Goal: Task Accomplishment & Management: Complete application form

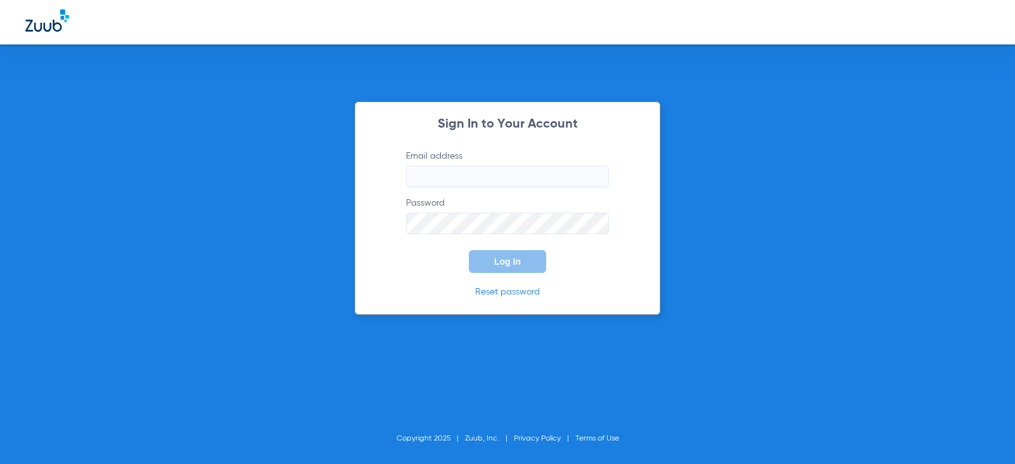
click at [503, 180] on input "Email address" at bounding box center [507, 177] width 203 height 22
click at [503, 180] on input "catlynnrucker10" at bounding box center [507, 177] width 203 height 22
type input "catlynnrucker10@mydentalmail.com"
click at [469, 250] on button "Log In" at bounding box center [507, 261] width 77 height 23
click at [515, 265] on span "Log In" at bounding box center [507, 261] width 27 height 10
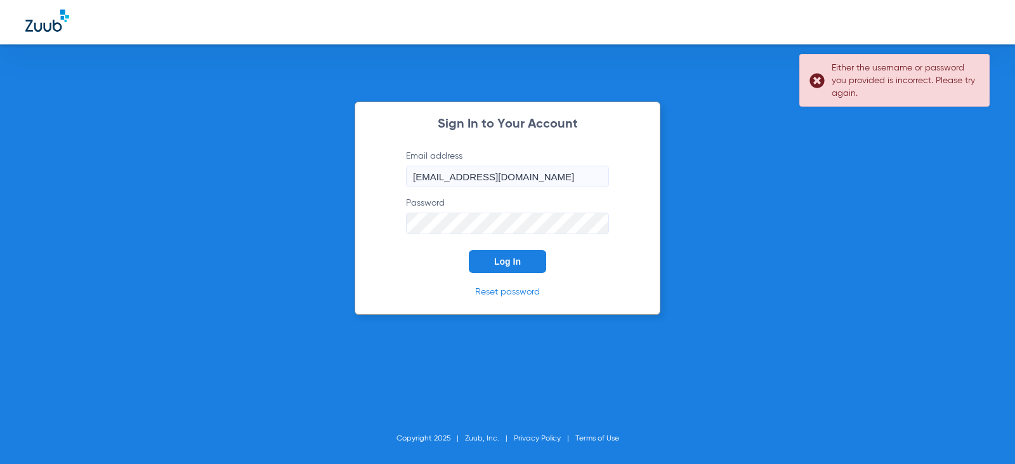
click at [255, 215] on div "Sign In to Your Account Email address catlynnrucker10@mydentalmail.com Password…" at bounding box center [507, 232] width 1015 height 464
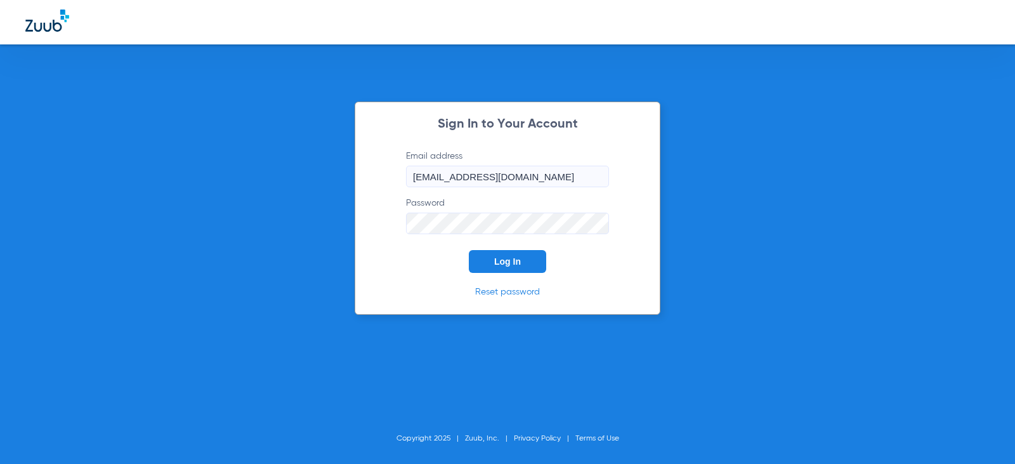
click at [469, 250] on button "Log In" at bounding box center [507, 261] width 77 height 23
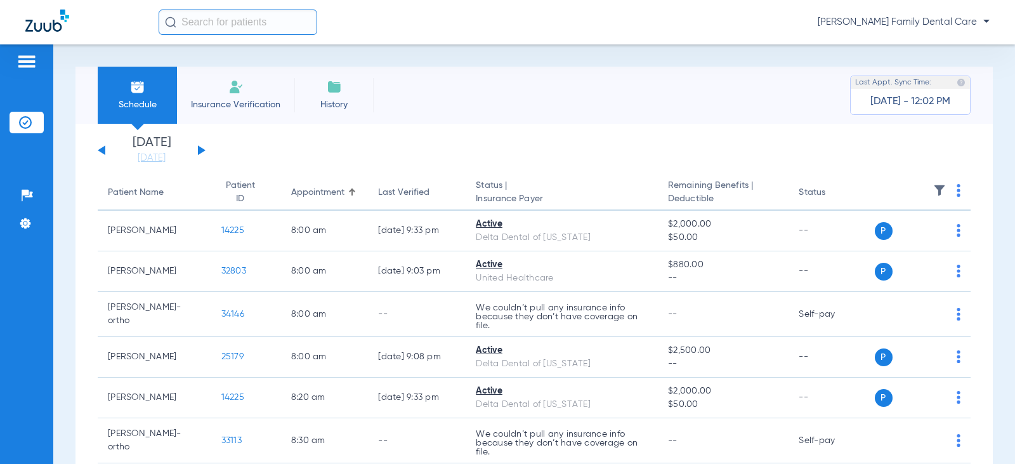
click at [191, 18] on input "text" at bounding box center [238, 22] width 159 height 25
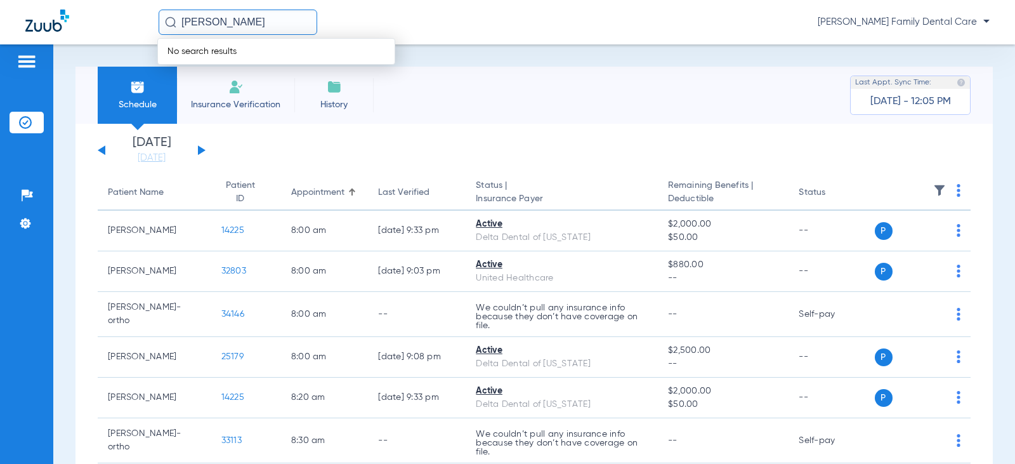
type input "karen dode"
drag, startPoint x: 533, startPoint y: 54, endPoint x: 246, endPoint y: 66, distance: 287.8
click at [531, 55] on div "Schedule Insurance Verification History Last Appt. Sync Time: Today - 12:05 PM …" at bounding box center [534, 254] width 962 height 420
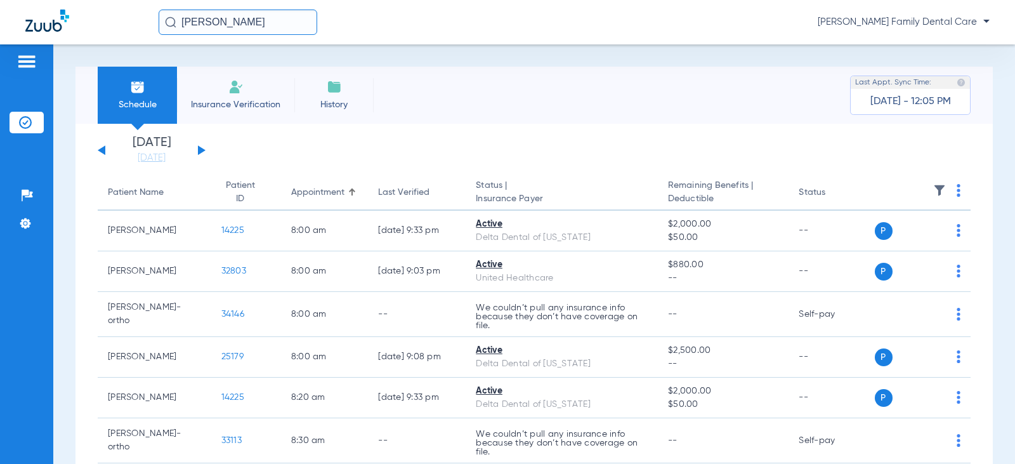
click at [137, 98] on span "Schedule" at bounding box center [137, 104] width 60 height 13
click at [152, 162] on link "08-26-2025" at bounding box center [152, 158] width 76 height 13
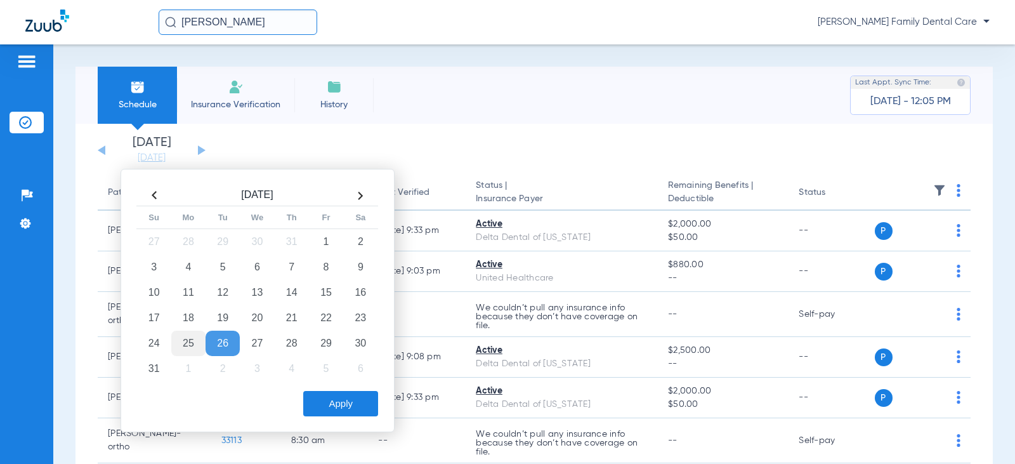
click at [183, 344] on td "25" at bounding box center [188, 343] width 34 height 25
click at [349, 407] on button "Apply" at bounding box center [340, 403] width 75 height 25
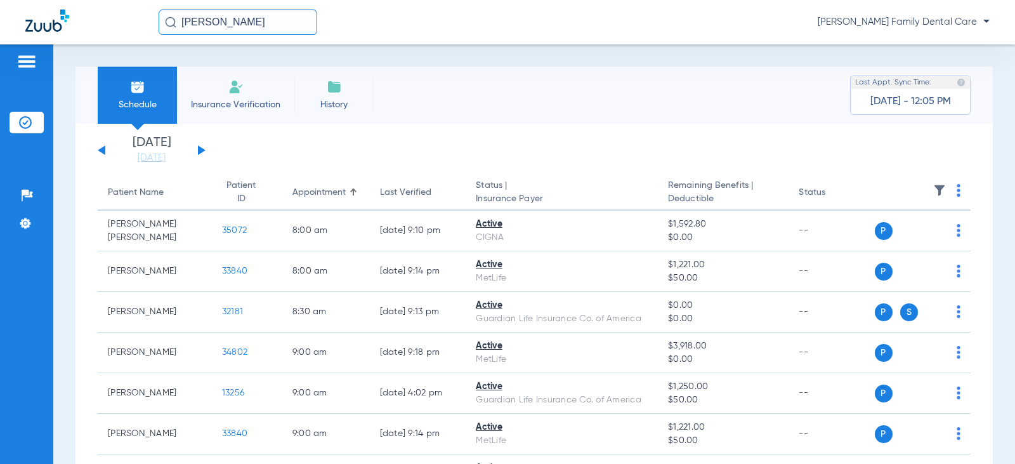
click at [699, 109] on div "Schedule Insurance Verification History Last Appt. Sync Time: Today - 12:05 PM" at bounding box center [535, 95] width 918 height 57
click at [200, 147] on button at bounding box center [202, 150] width 8 height 10
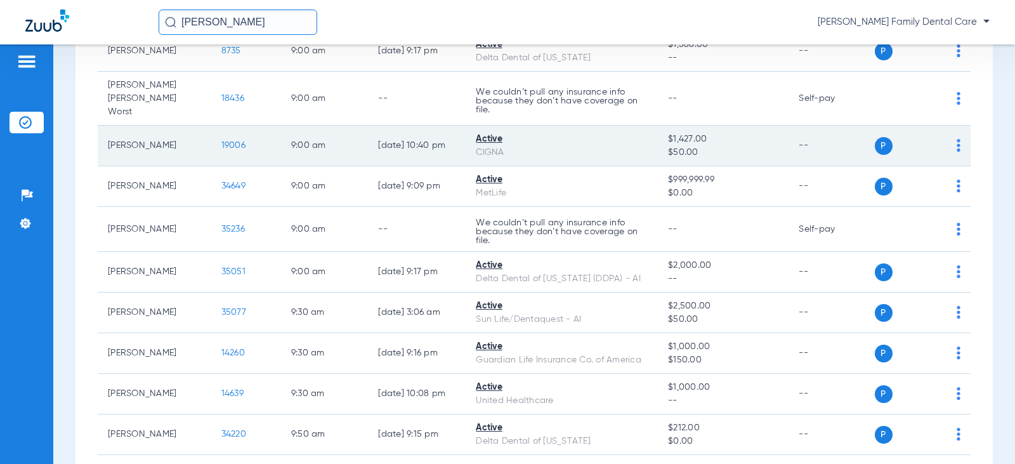
scroll to position [571, 0]
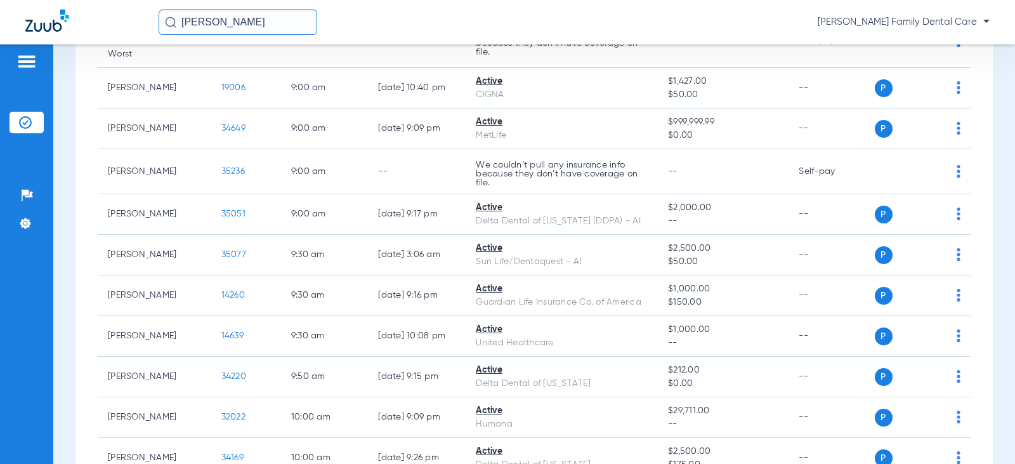
click at [248, 32] on input "karen dode" at bounding box center [238, 22] width 159 height 25
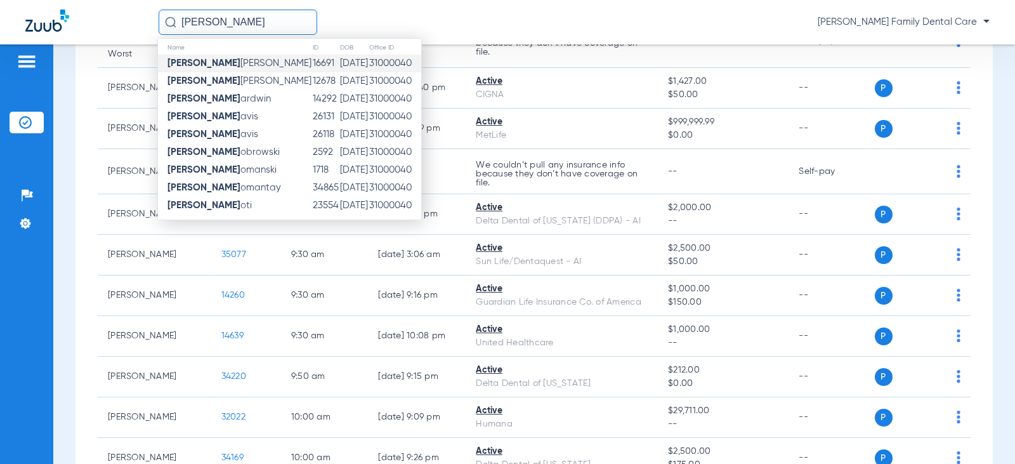
scroll to position [6, 0]
type input "karen d"
click at [423, 18] on div "karen d Name ID DOB Office ID Karen D alton 16691 04/23/1954 31000040 Karen D a…" at bounding box center [574, 22] width 831 height 25
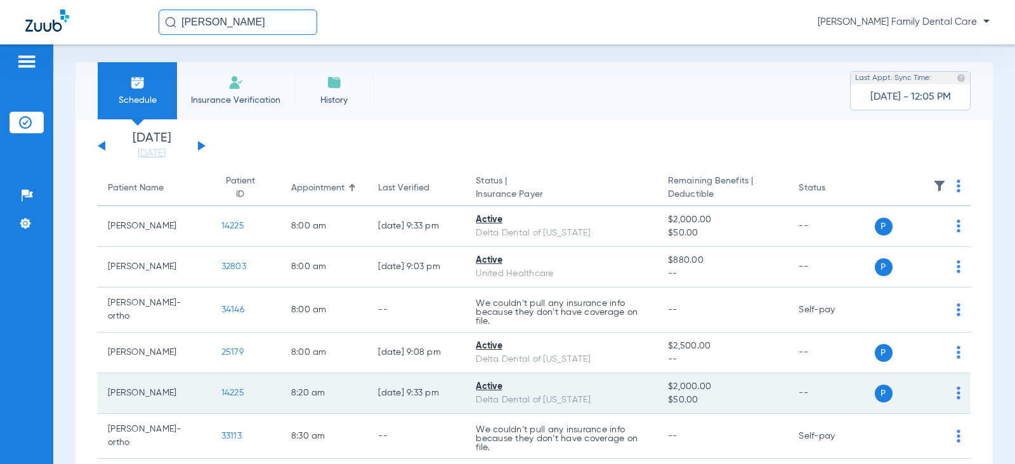
scroll to position [0, 0]
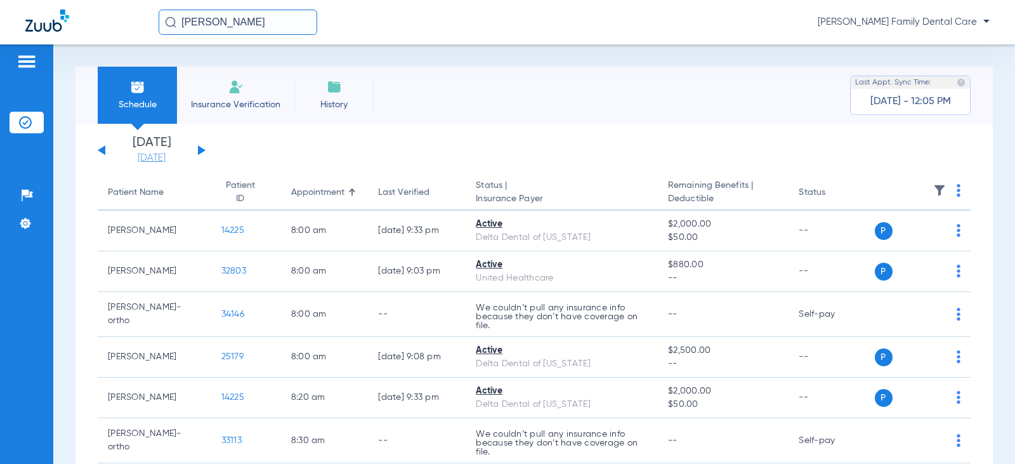
click at [150, 158] on link "08-26-2025" at bounding box center [152, 158] width 76 height 13
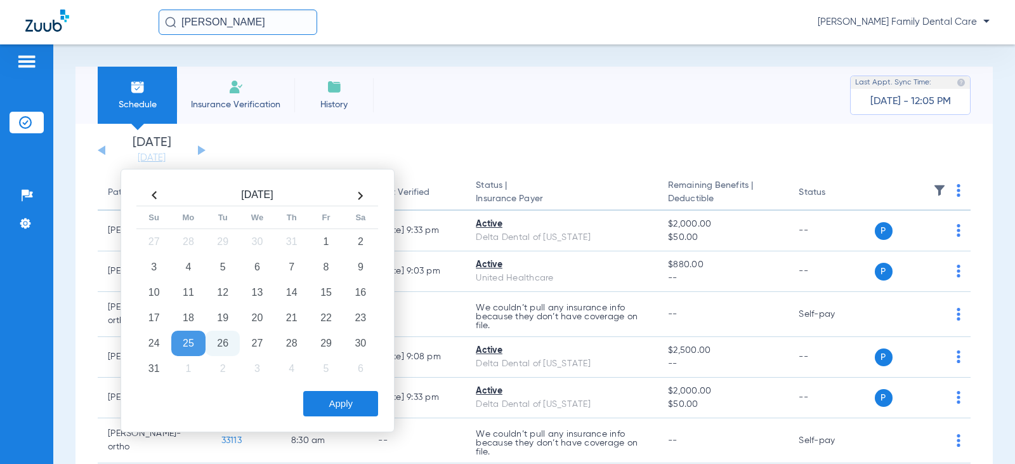
click at [194, 343] on td "25" at bounding box center [188, 343] width 34 height 25
click at [221, 347] on td "26" at bounding box center [223, 343] width 34 height 25
click at [349, 402] on button "Apply" at bounding box center [340, 403] width 75 height 25
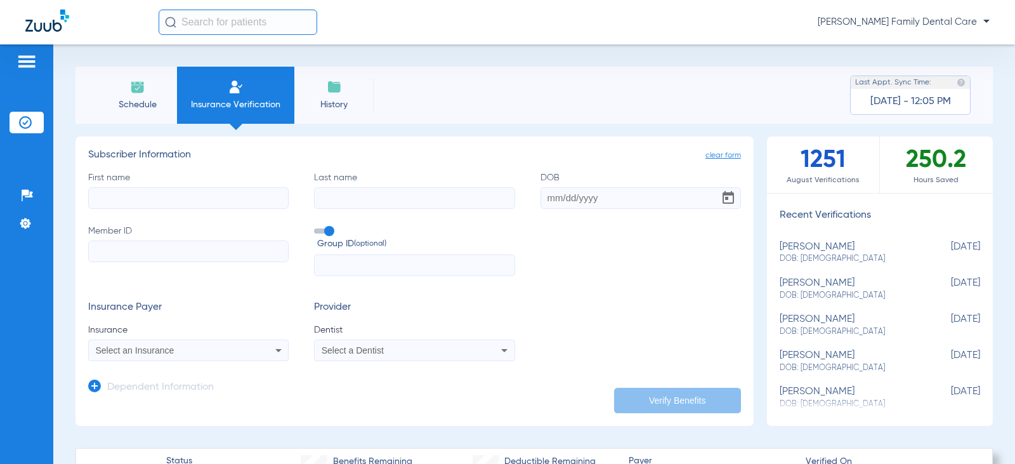
click at [154, 204] on input "First name" at bounding box center [188, 198] width 201 height 22
type input "[PERSON_NAME]"
type input "Doden"
type input "[DATE]"
drag, startPoint x: 682, startPoint y: 250, endPoint x: 655, endPoint y: 252, distance: 26.7
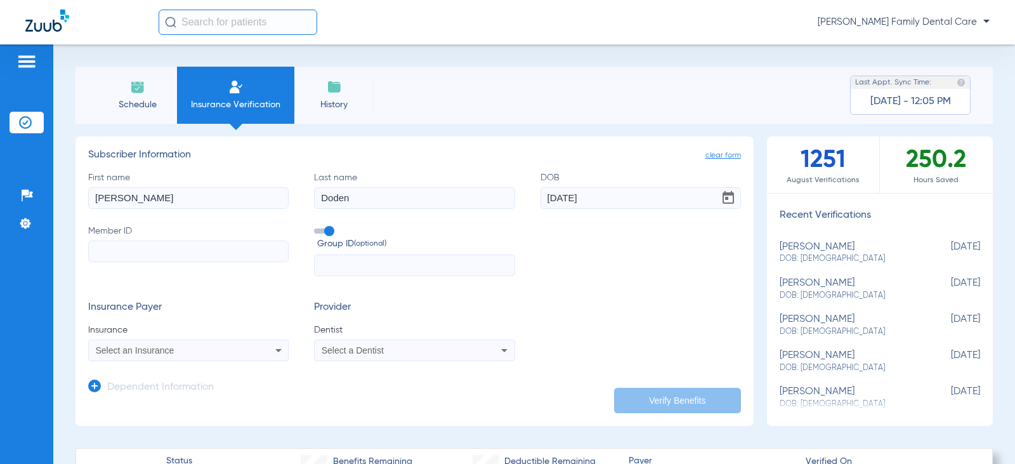
click at [673, 251] on div "First name [PERSON_NAME] Last name [PERSON_NAME] DOB [DEMOGRAPHIC_DATA] Member …" at bounding box center [414, 223] width 653 height 105
click at [194, 246] on input "Member ID" at bounding box center [188, 252] width 201 height 22
type input "329464396"
click at [379, 265] on input "text" at bounding box center [414, 266] width 201 height 22
type input "211598"
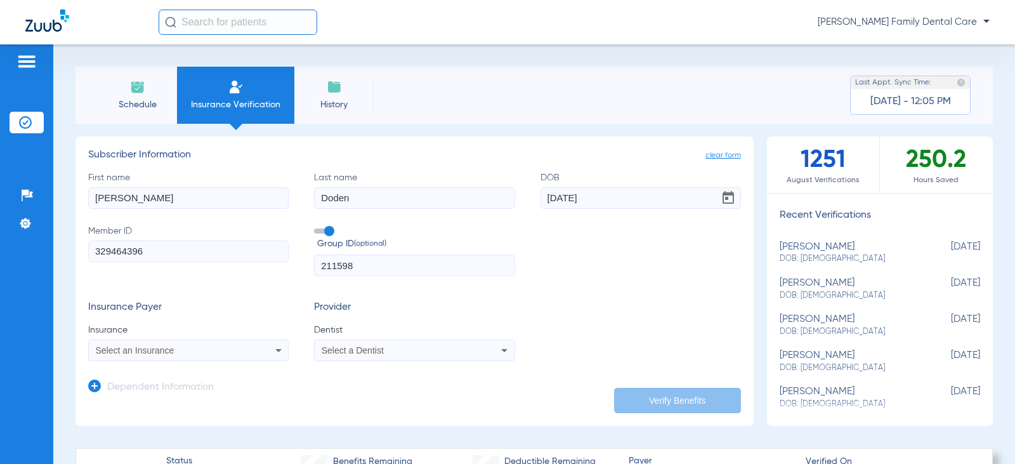
click at [330, 228] on span at bounding box center [323, 230] width 19 height 5
click at [317, 227] on input "Group ID (optional)" at bounding box center [317, 227] width 0 height 0
click at [152, 360] on mat-select "Select an Insurance" at bounding box center [188, 351] width 201 height 22
click at [154, 352] on span "Select an Insurance" at bounding box center [135, 350] width 79 height 10
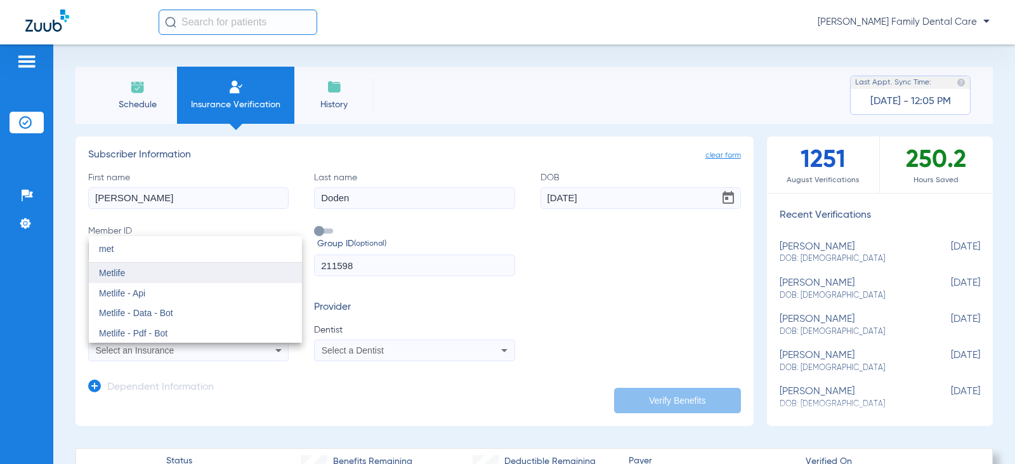
type input "met"
click at [131, 272] on mat-option "Metlife" at bounding box center [195, 273] width 213 height 20
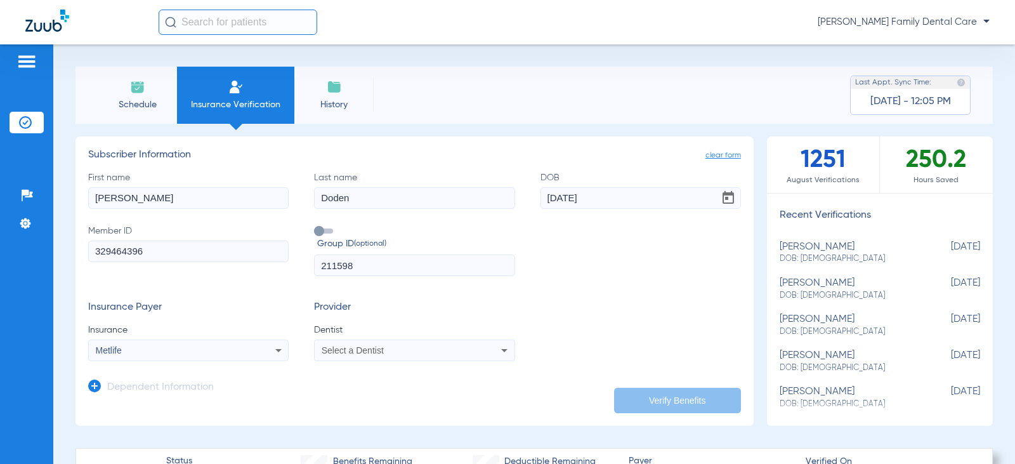
click at [675, 303] on div "Insurance Payer Insurance Metlife Provider Dentist Select a Dentist" at bounding box center [414, 331] width 653 height 60
drag, startPoint x: 663, startPoint y: 332, endPoint x: 647, endPoint y: 303, distance: 32.7
click at [663, 329] on div "Insurance Payer Insurance Metlife Provider Dentist Select a Dentist" at bounding box center [414, 331] width 653 height 60
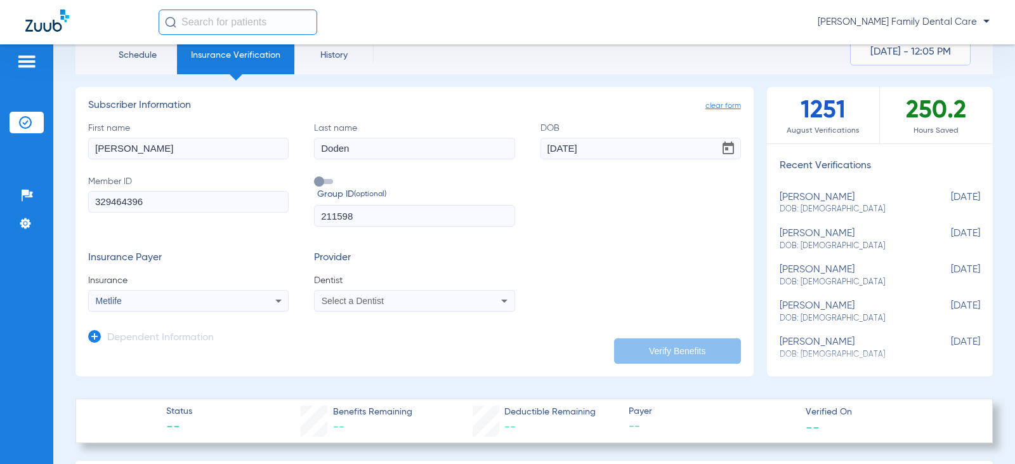
scroll to position [127, 0]
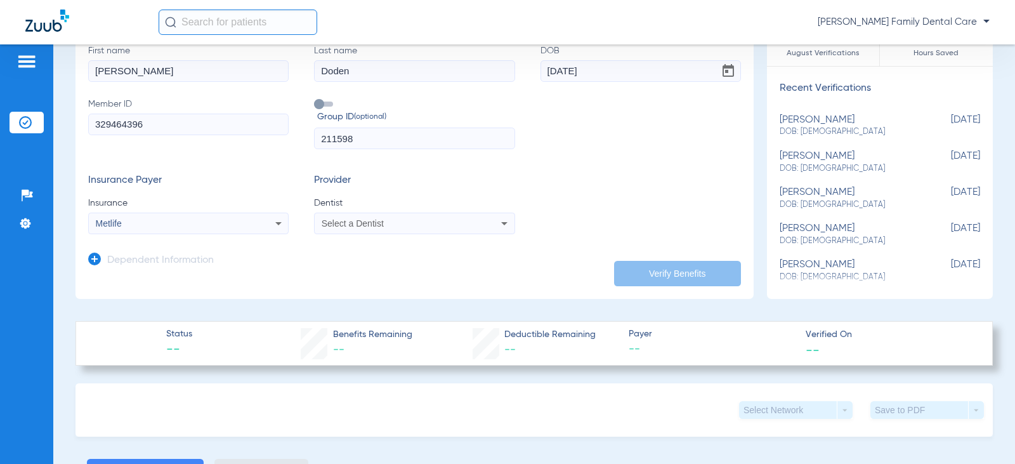
click at [621, 172] on form "First name [PERSON_NAME] Last name [PERSON_NAME] DOB [DEMOGRAPHIC_DATA] Member …" at bounding box center [414, 139] width 653 height 190
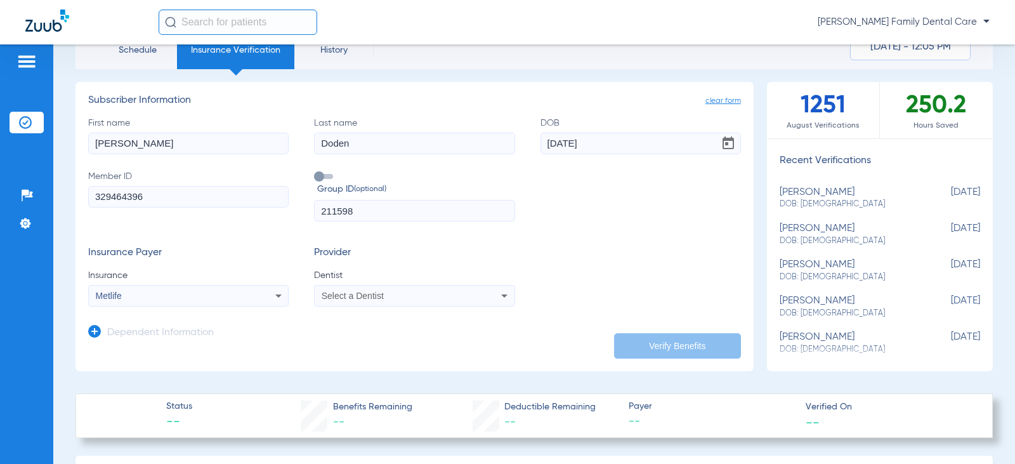
scroll to position [0, 0]
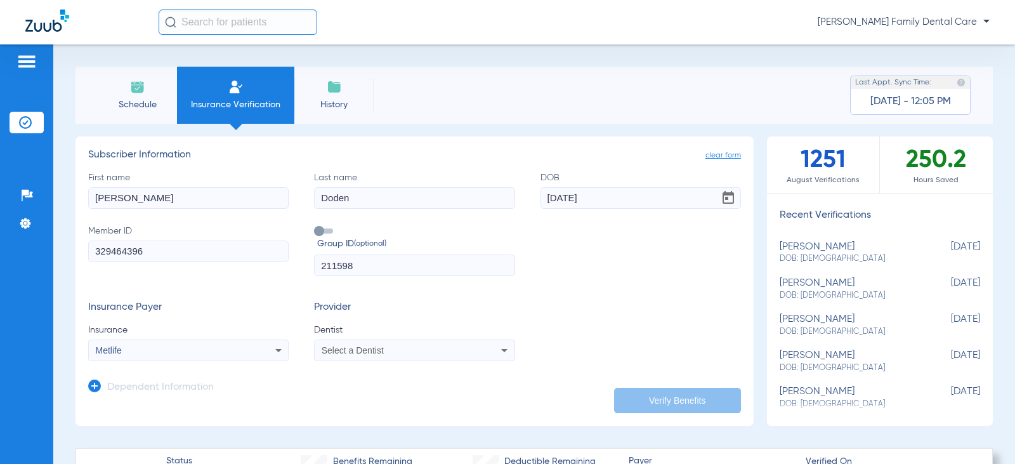
click at [156, 199] on input "[PERSON_NAME]" at bounding box center [188, 198] width 201 height 22
click at [378, 194] on input "Doden" at bounding box center [414, 198] width 201 height 22
click at [666, 195] on input "[DATE]" at bounding box center [641, 198] width 201 height 22
click at [321, 230] on span at bounding box center [323, 230] width 19 height 5
click at [317, 227] on input "Group ID (optional)" at bounding box center [317, 227] width 0 height 0
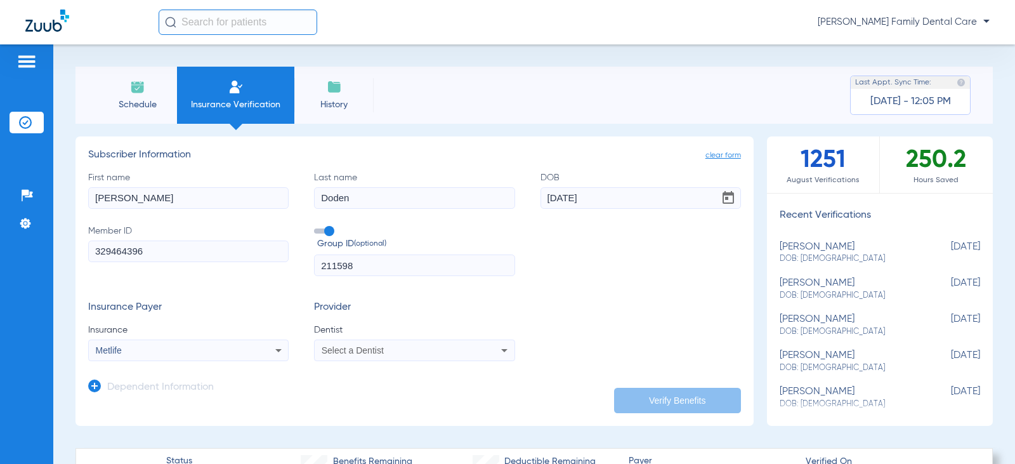
click at [395, 268] on input "211598" at bounding box center [414, 266] width 201 height 22
click at [658, 308] on div "Insurance Payer Insurance Metlife Provider Dentist Select a Dentist" at bounding box center [414, 331] width 653 height 60
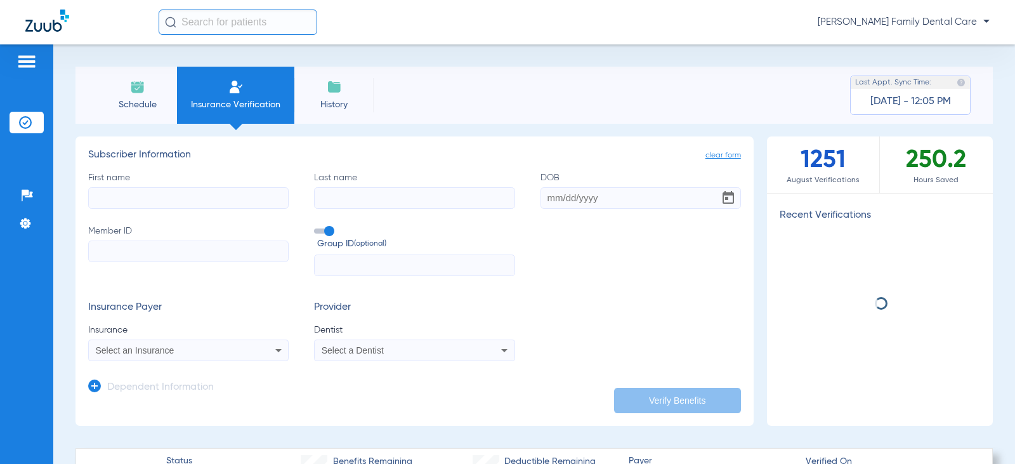
drag, startPoint x: 645, startPoint y: 310, endPoint x: 638, endPoint y: 281, distance: 30.6
click at [646, 310] on div "Insurance Payer Insurance Select an Insurance Provider Dentist Select a Dentist" at bounding box center [414, 331] width 653 height 60
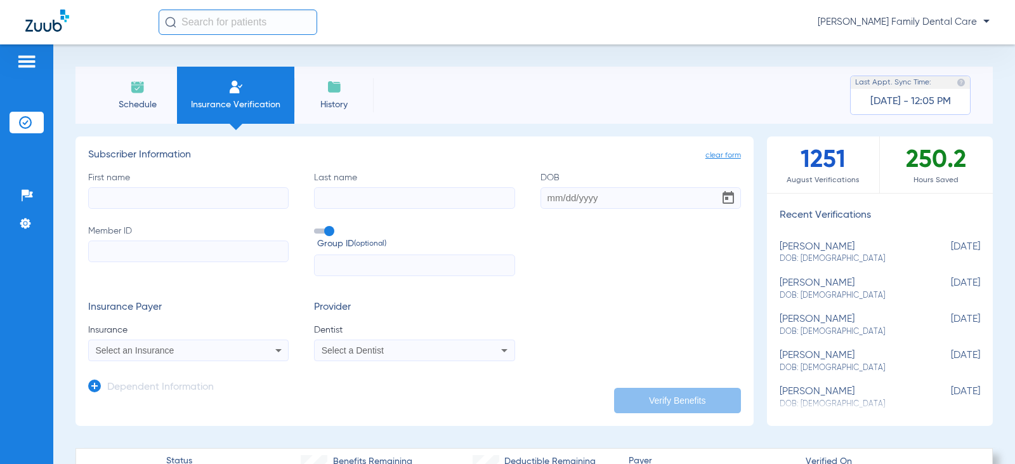
click at [655, 376] on app-dependent-form "Dependent Information" at bounding box center [414, 382] width 653 height 43
click at [720, 155] on span "clear form" at bounding box center [724, 155] width 36 height 13
drag, startPoint x: 522, startPoint y: 76, endPoint x: 511, endPoint y: 77, distance: 10.8
click at [520, 76] on div "Schedule Insurance Verification History Last Appt. Sync Time: [DATE] - 12:05 PM" at bounding box center [535, 95] width 918 height 57
click at [138, 83] on img at bounding box center [137, 86] width 15 height 15
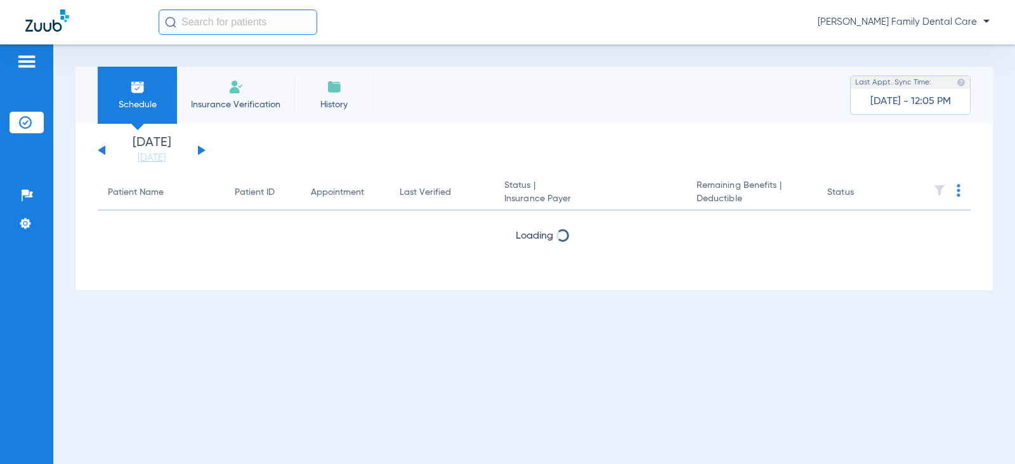
click at [249, 93] on li "Insurance Verification" at bounding box center [235, 95] width 117 height 57
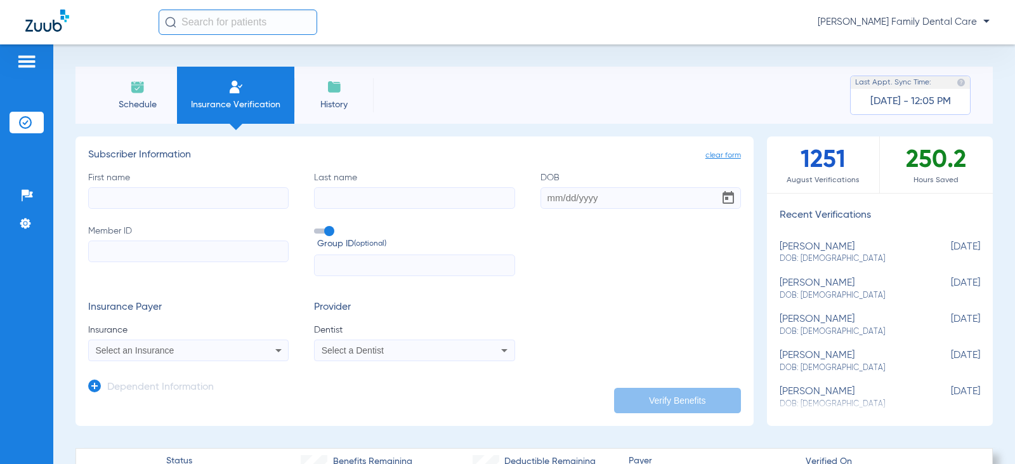
click at [243, 200] on input "First name" at bounding box center [188, 198] width 201 height 22
type input "[PERSON_NAME]"
type input "Doden"
type input "04/28/1967"
click at [149, 242] on input "Member ID" at bounding box center [188, 252] width 201 height 22
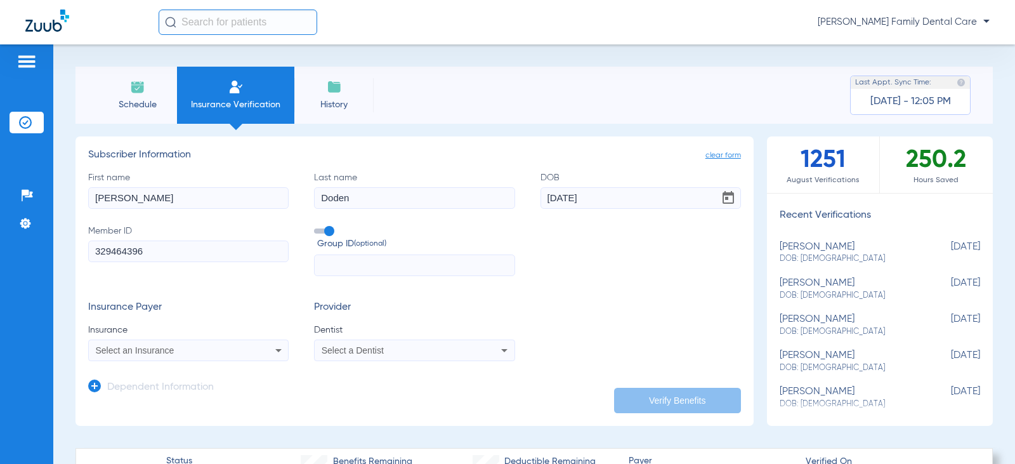
type input "329464396"
click at [340, 264] on input "text" at bounding box center [414, 266] width 201 height 22
type input "211598"
click at [207, 343] on div "Select an Insurance" at bounding box center [188, 350] width 199 height 15
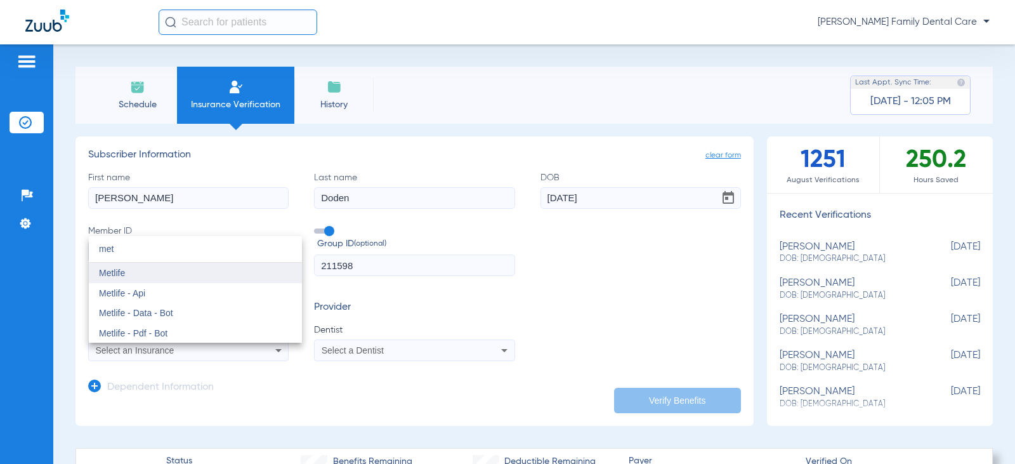
type input "met"
click at [103, 273] on span "Metlife" at bounding box center [112, 273] width 26 height 10
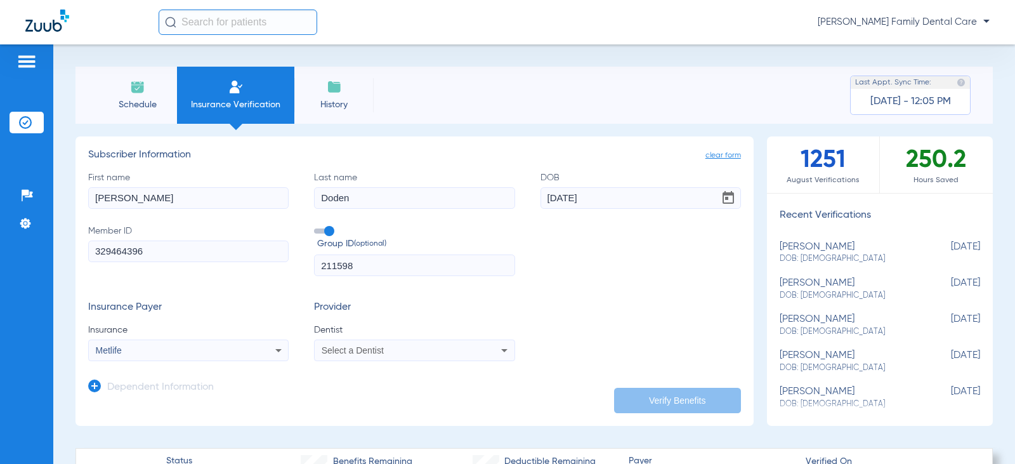
click at [416, 346] on div "Select a Dentist" at bounding box center [396, 350] width 149 height 9
type input "des"
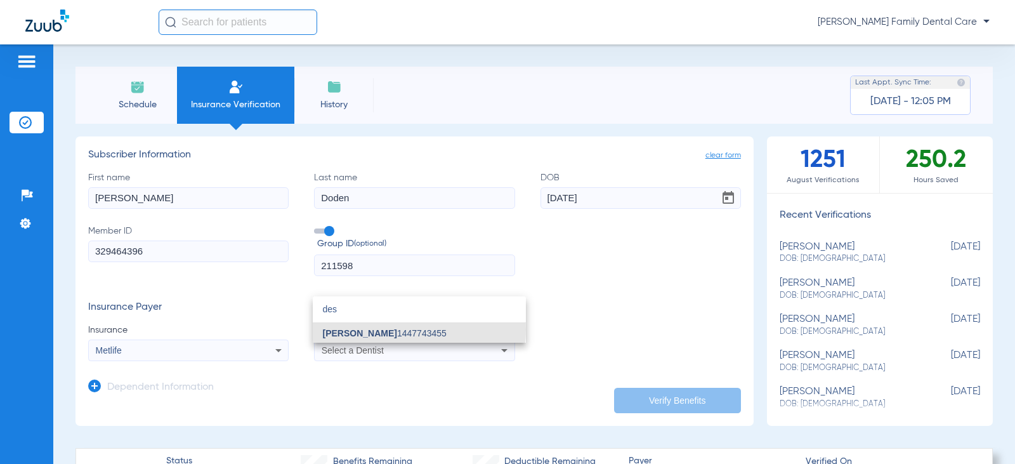
drag, startPoint x: 369, startPoint y: 329, endPoint x: 477, endPoint y: 322, distance: 108.2
click at [369, 329] on span "Sajan Desai" at bounding box center [360, 333] width 74 height 10
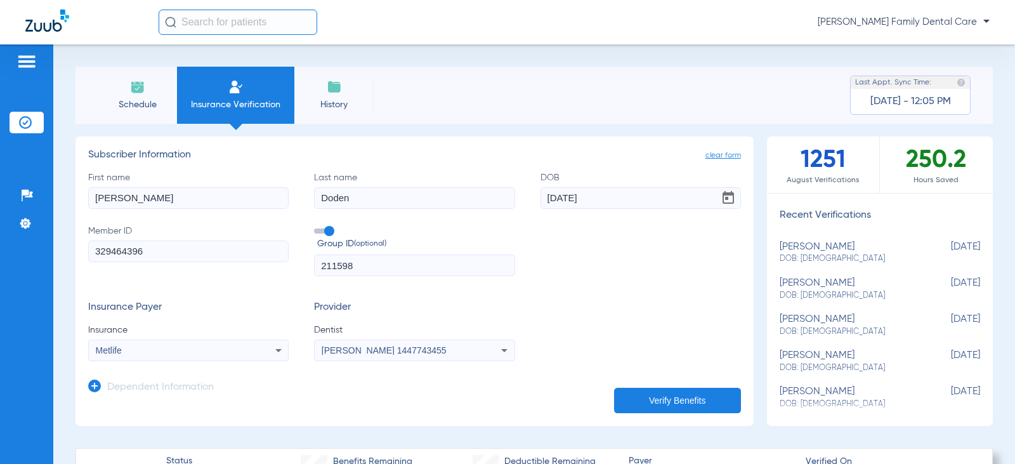
click at [637, 315] on div "Insurance Payer Insurance Metlife Provider Dentist Sajan Desai 1447743455" at bounding box center [414, 331] width 653 height 60
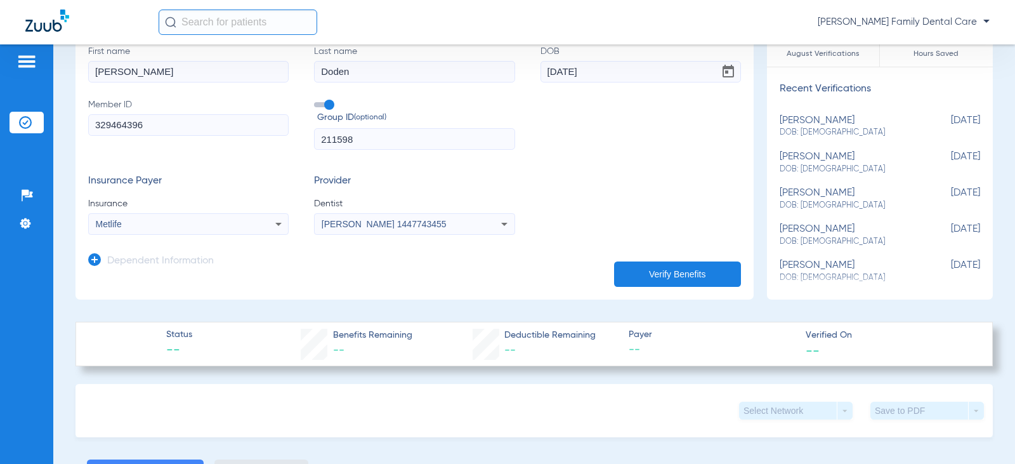
scroll to position [127, 0]
click at [652, 266] on button "Verify Benefits" at bounding box center [677, 273] width 127 height 25
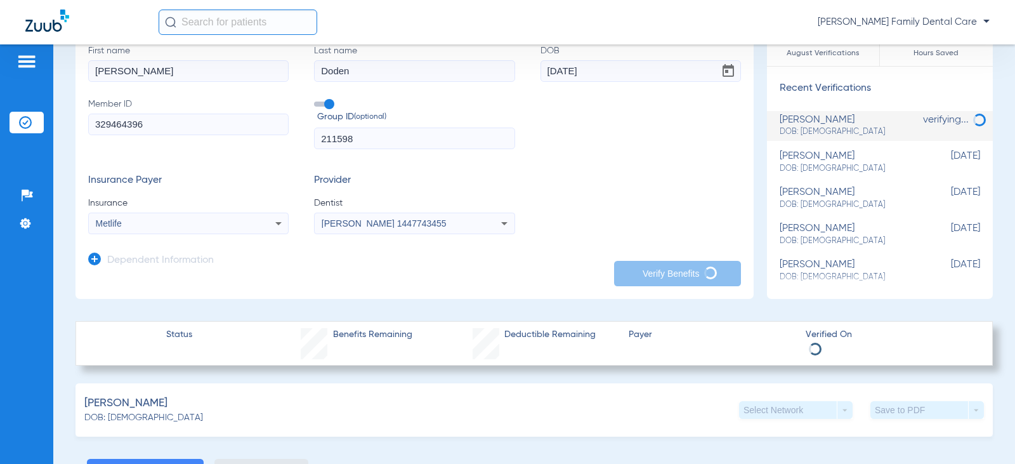
scroll to position [0, 0]
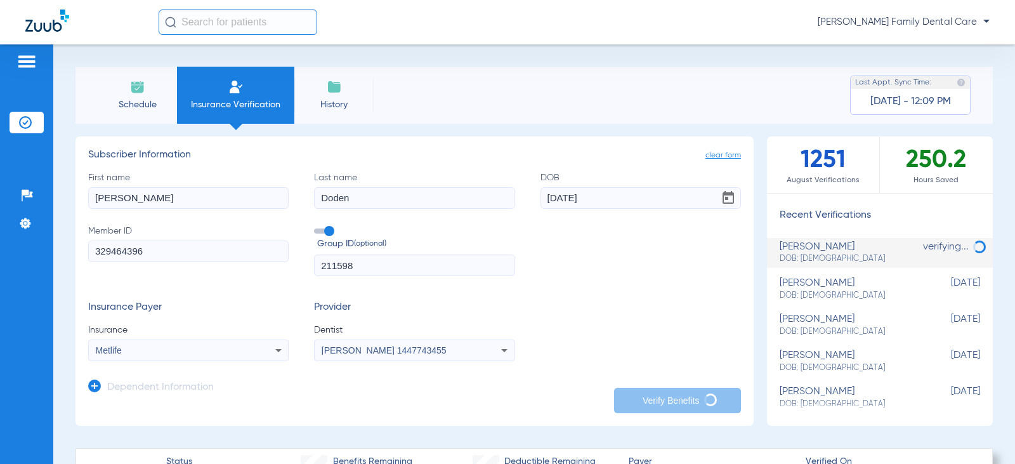
click at [376, 265] on input "211598" at bounding box center [414, 266] width 201 height 22
click at [525, 284] on form "First name Karen Last name Doden DOB 04/28/1967 Member ID 329464396 Group ID (o…" at bounding box center [414, 266] width 653 height 190
click at [413, 197] on input "Doden" at bounding box center [414, 198] width 201 height 22
drag, startPoint x: 334, startPoint y: 194, endPoint x: 538, endPoint y: 166, distance: 206.3
click at [334, 194] on input "Doden" at bounding box center [414, 198] width 201 height 22
